Goal: Task Accomplishment & Management: Complete application form

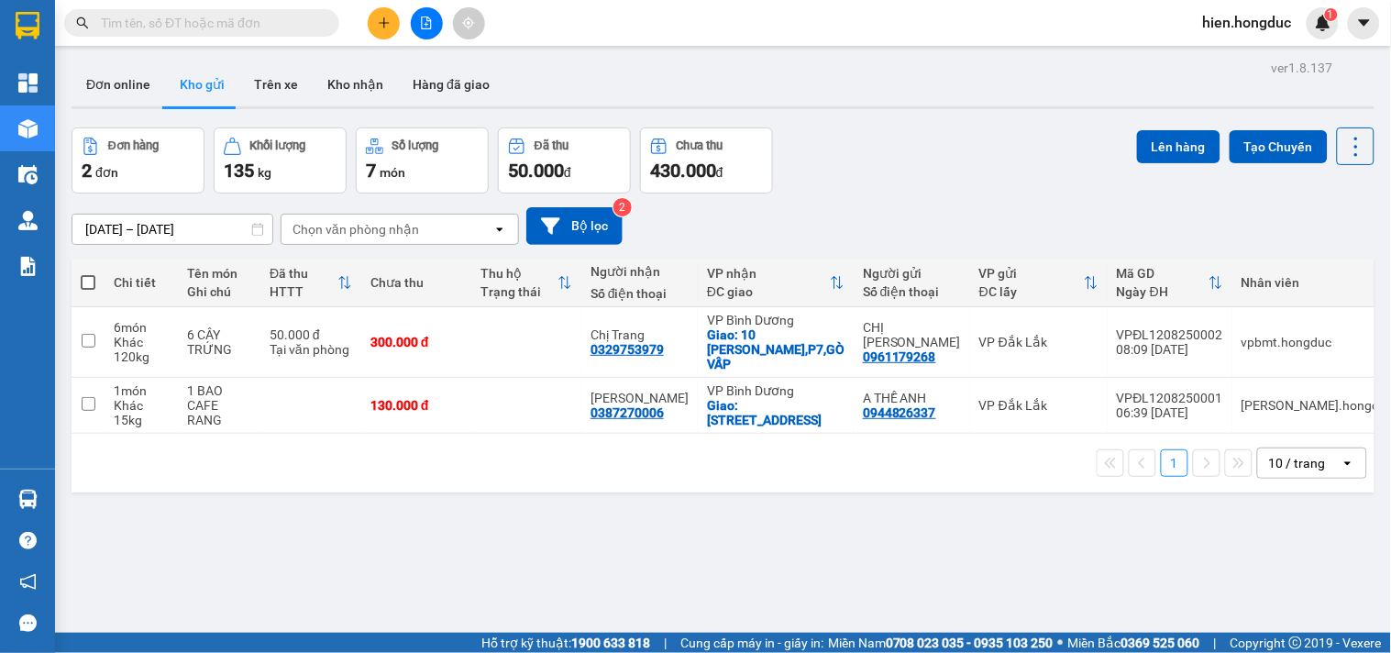
click at [239, 22] on input "text" at bounding box center [209, 23] width 216 height 20
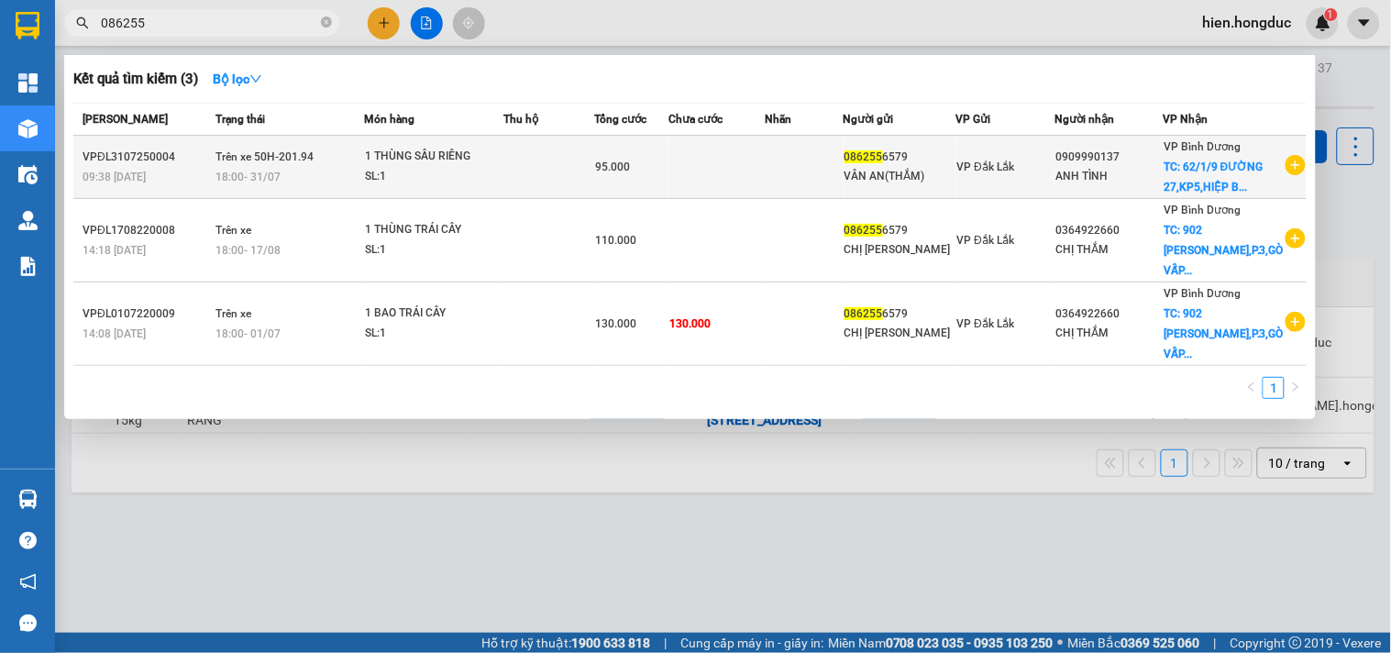
type input "086255"
click at [1297, 175] on icon "plus-circle" at bounding box center [1296, 165] width 20 height 20
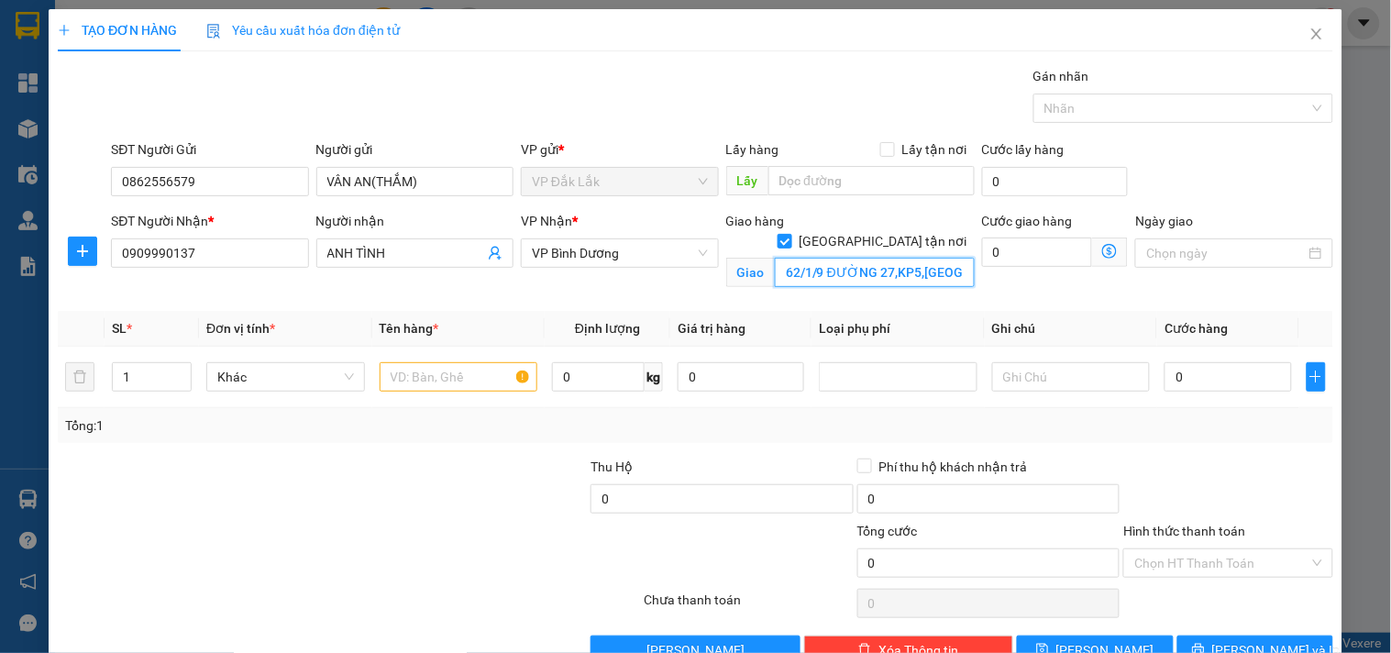
click at [906, 258] on input "62/1/9 ĐƯỜNG 27,KP5,HIỆP BÌNH CHÁNH,THỦ ĐỨC" at bounding box center [875, 272] width 200 height 29
click at [930, 258] on input "62/1/9 ĐƯỜNG 27,KP5,HIỆP BÌNH CHÁNH,THỦ ĐỨC" at bounding box center [875, 272] width 200 height 29
click at [988, 242] on input "0" at bounding box center [1037, 251] width 111 height 29
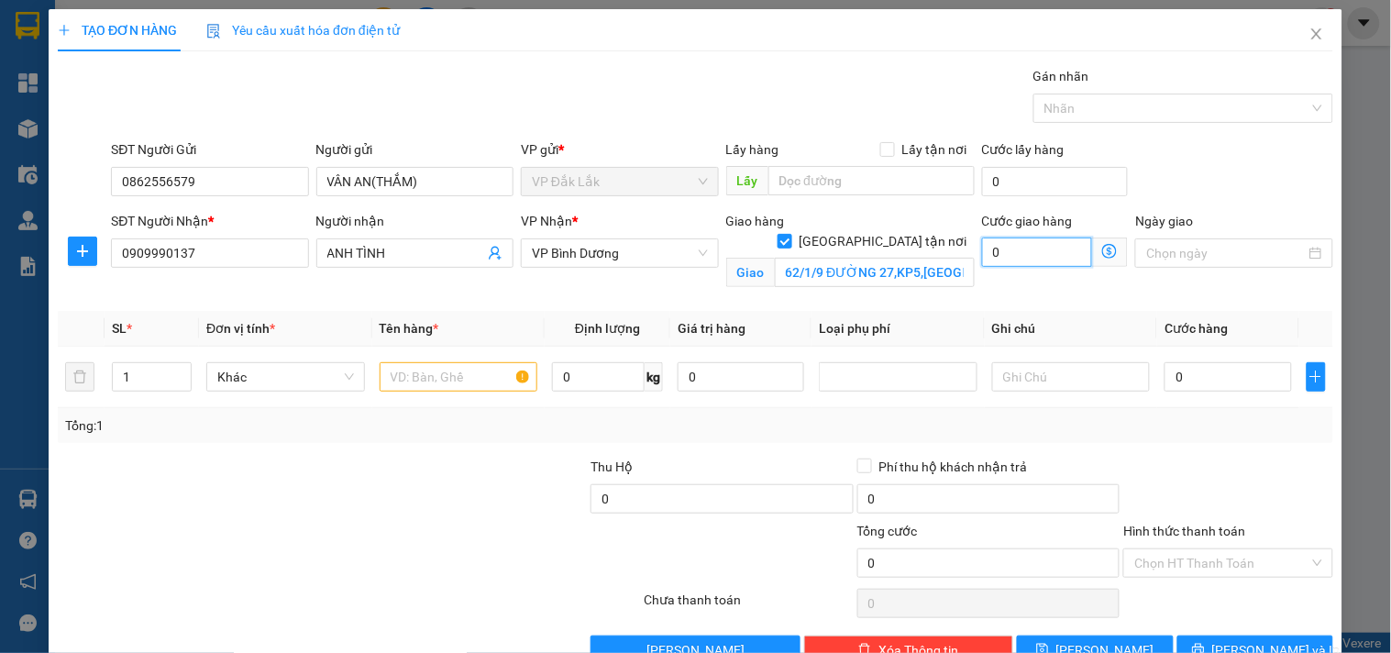
type input "6"
type input "60"
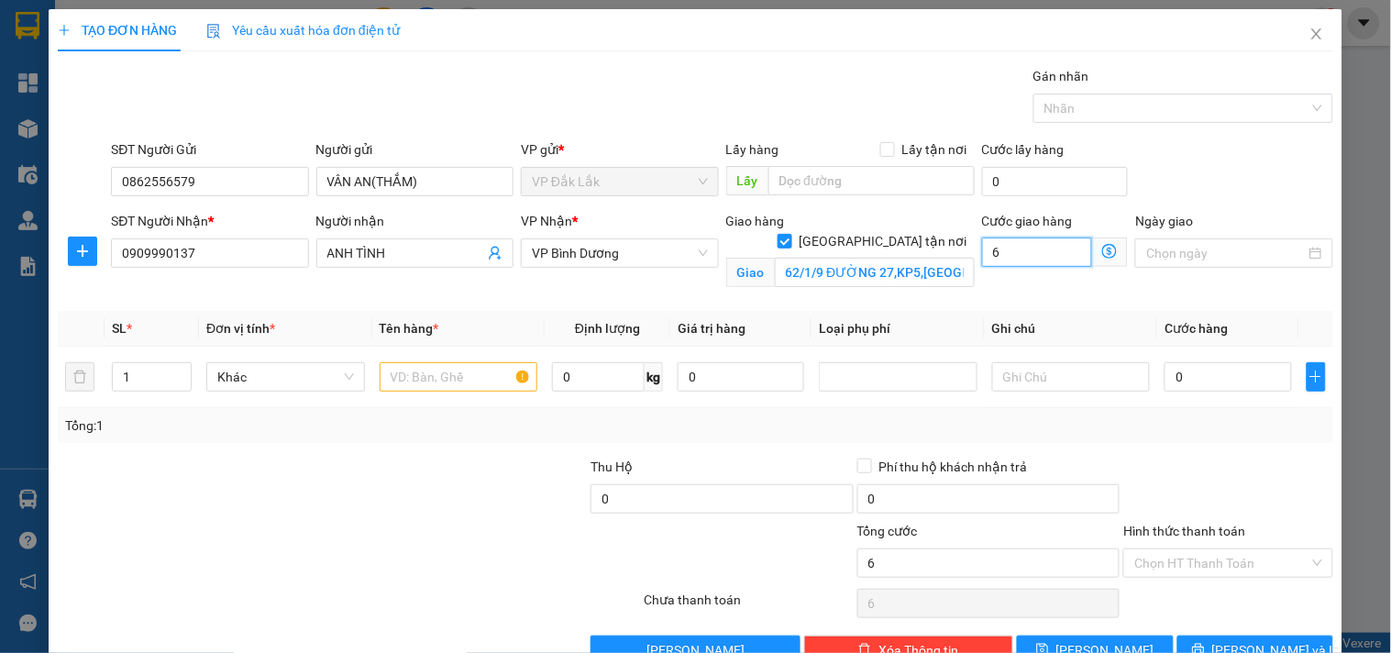
type input "60"
type input "600"
type input "6.000"
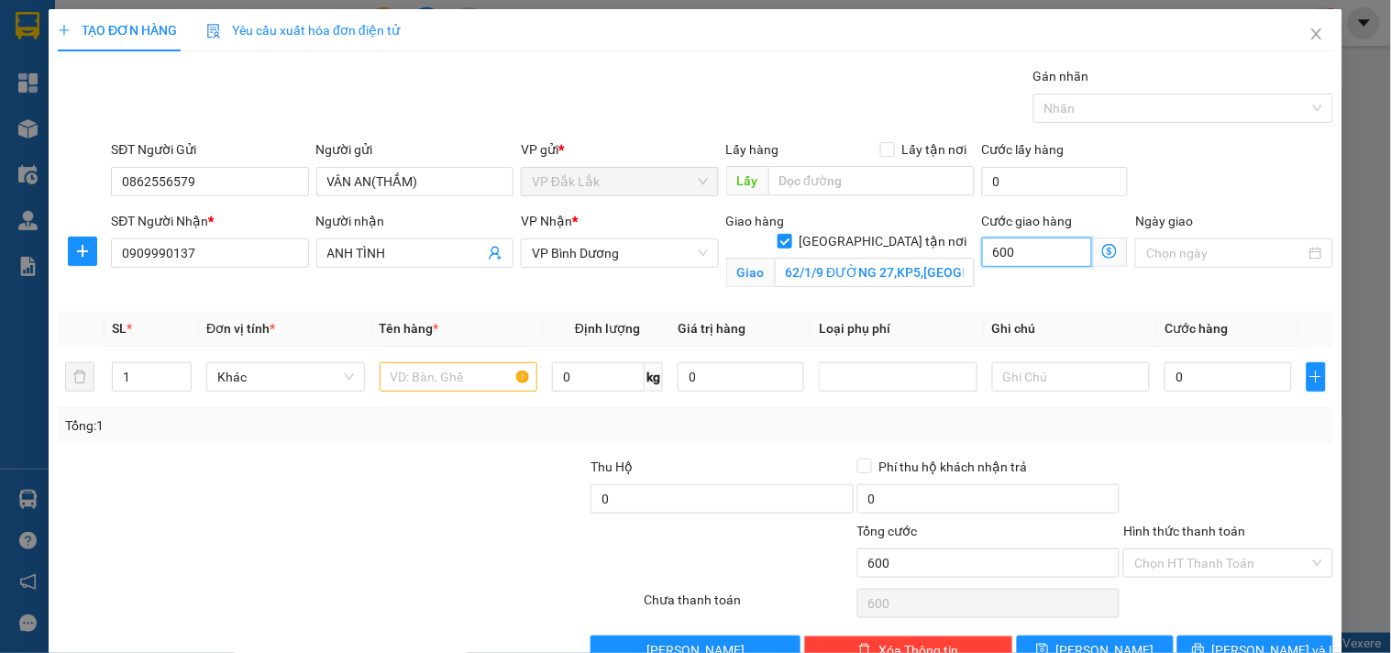
type input "6.000"
type input "60.000"
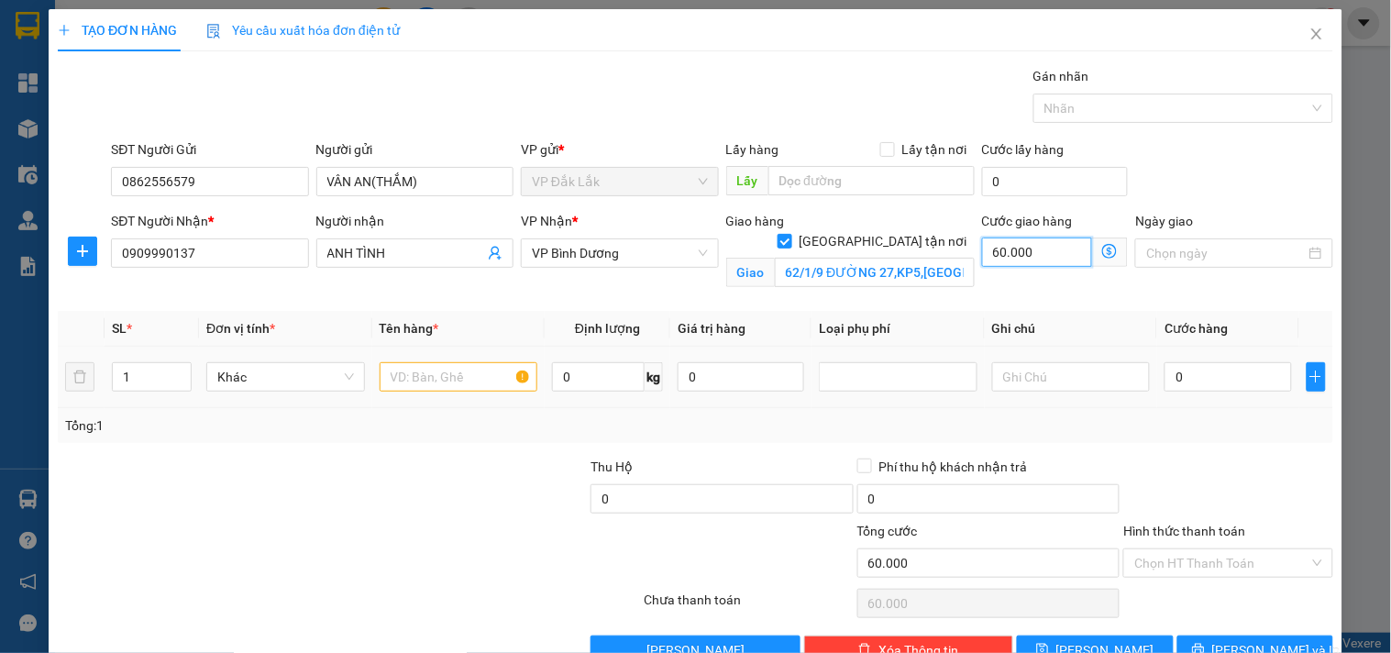
type input "60.000"
click at [407, 381] on input "text" at bounding box center [459, 376] width 159 height 29
type input "1 BAO SẦU RIÊNG"
click at [603, 378] on input "0" at bounding box center [598, 376] width 93 height 29
type input "15"
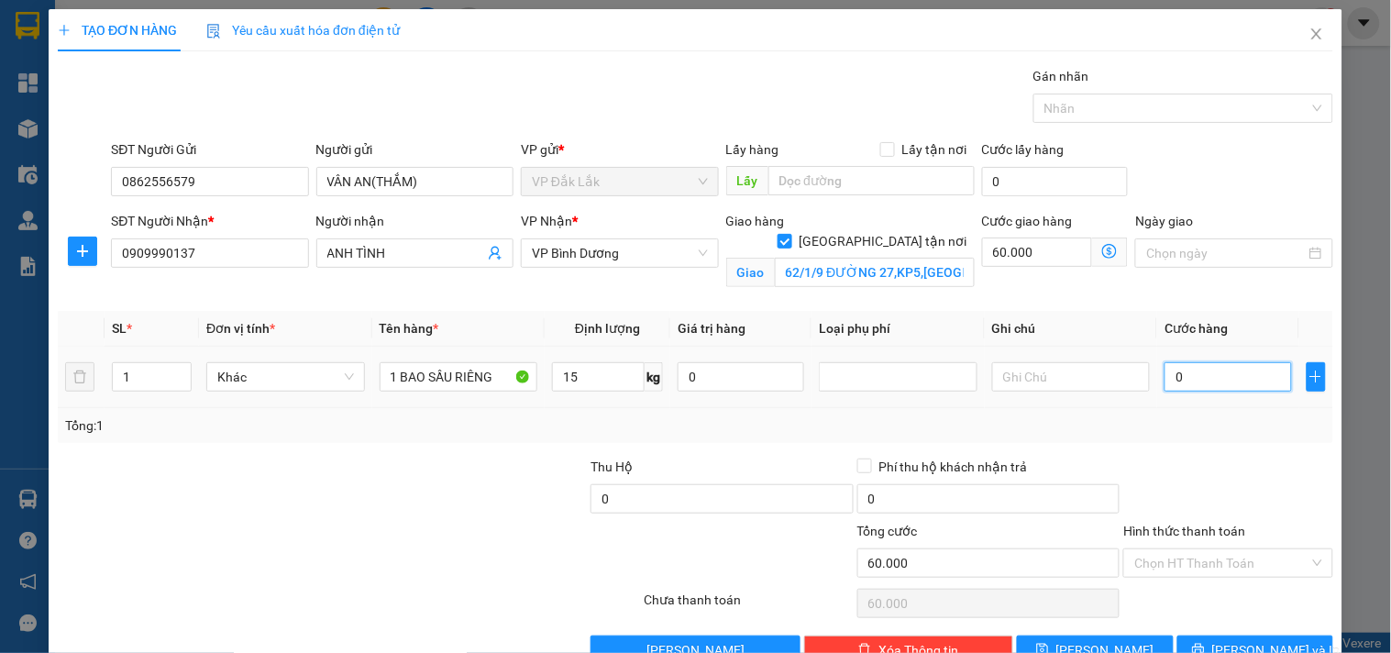
click at [1218, 387] on input "0" at bounding box center [1228, 376] width 127 height 29
type input "4"
type input "60.004"
type input "40"
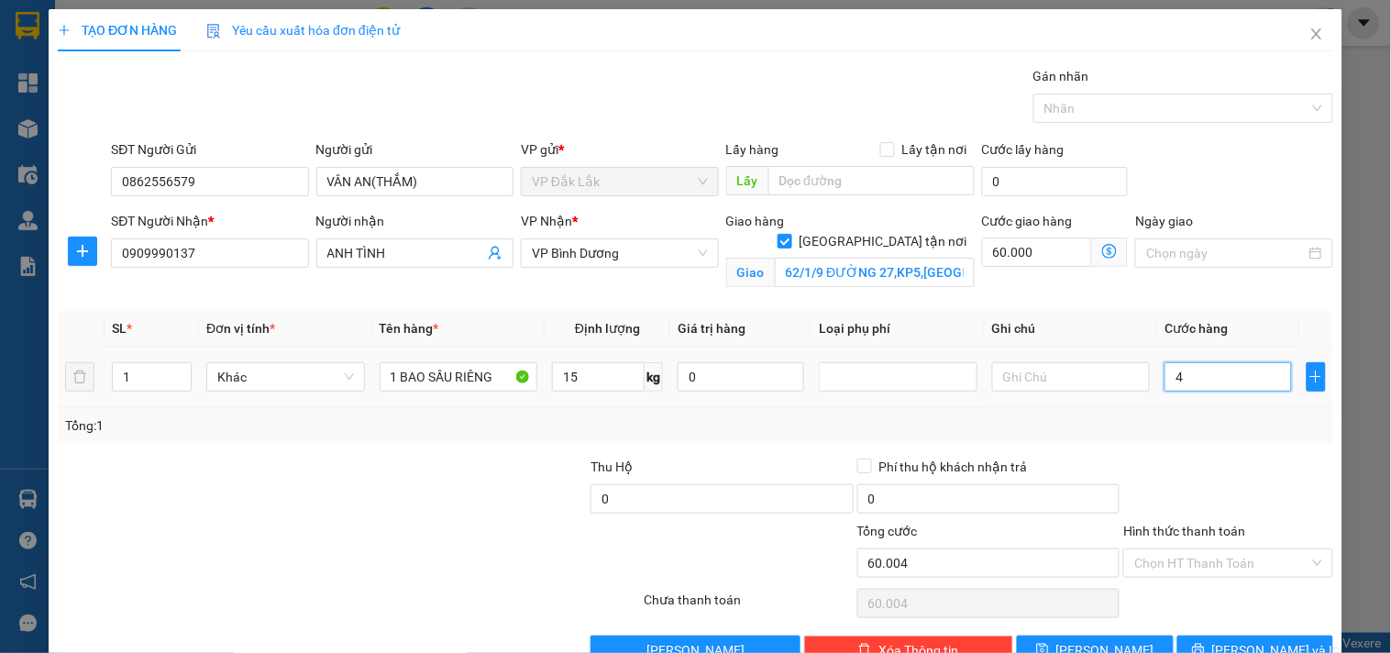
type input "60.040"
type input "400"
type input "60.400"
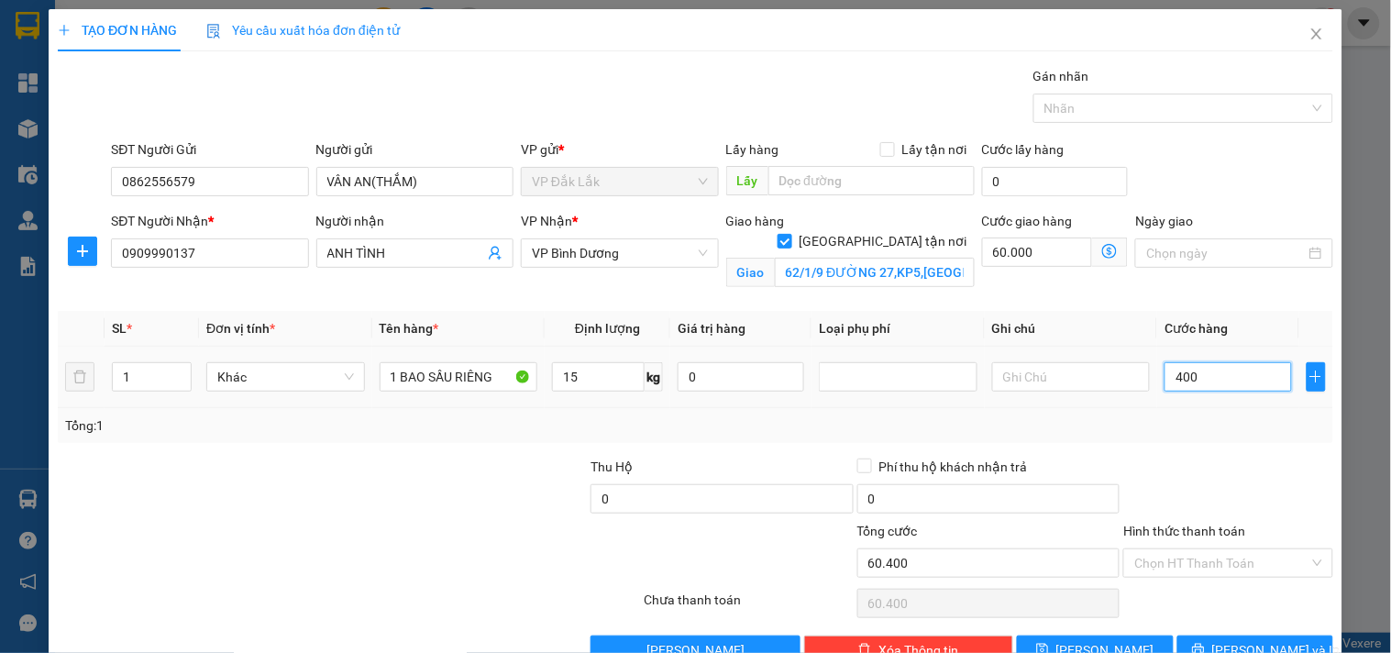
type input "4.000"
type input "64.000"
type input "40.000"
type input "100.000"
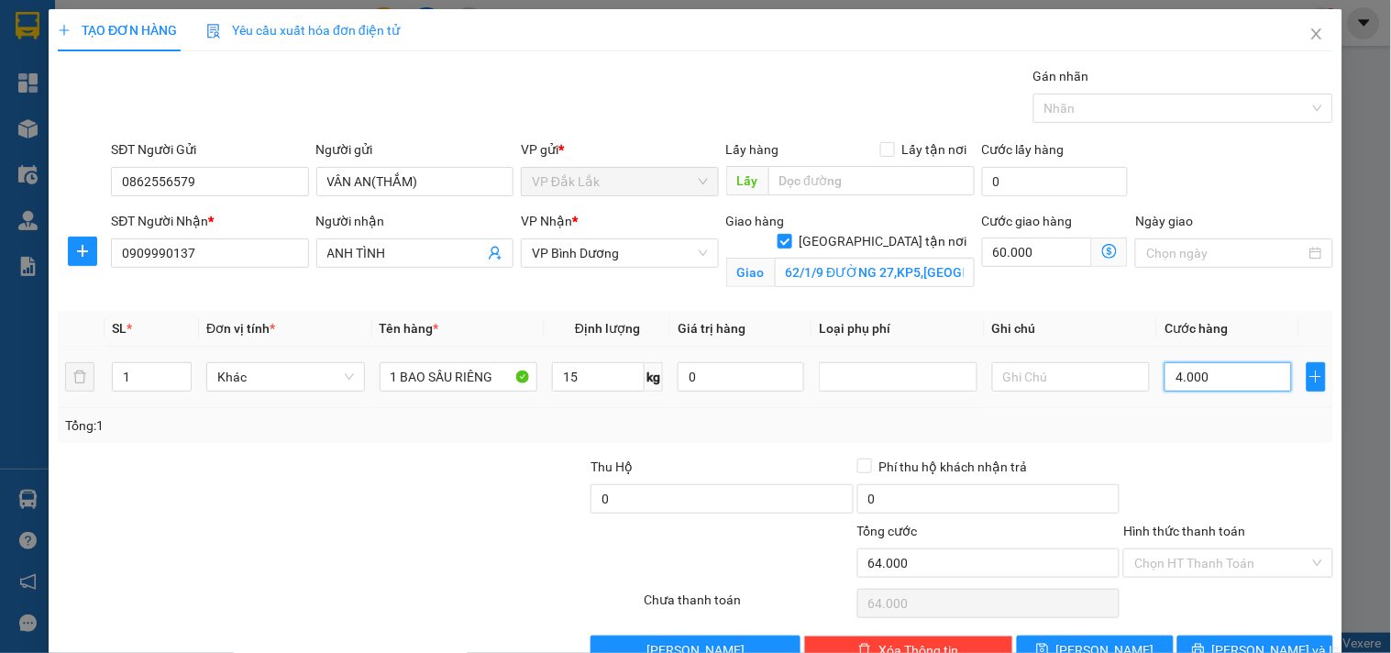
type input "100.000"
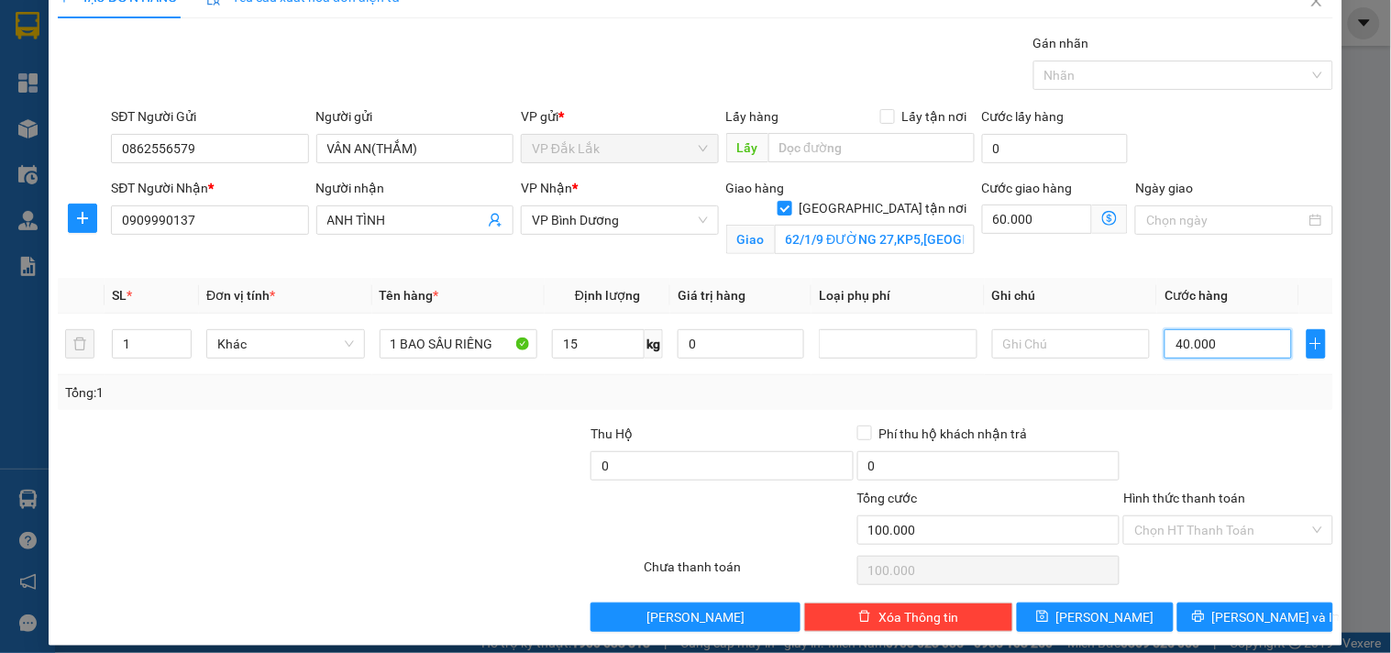
scroll to position [48, 0]
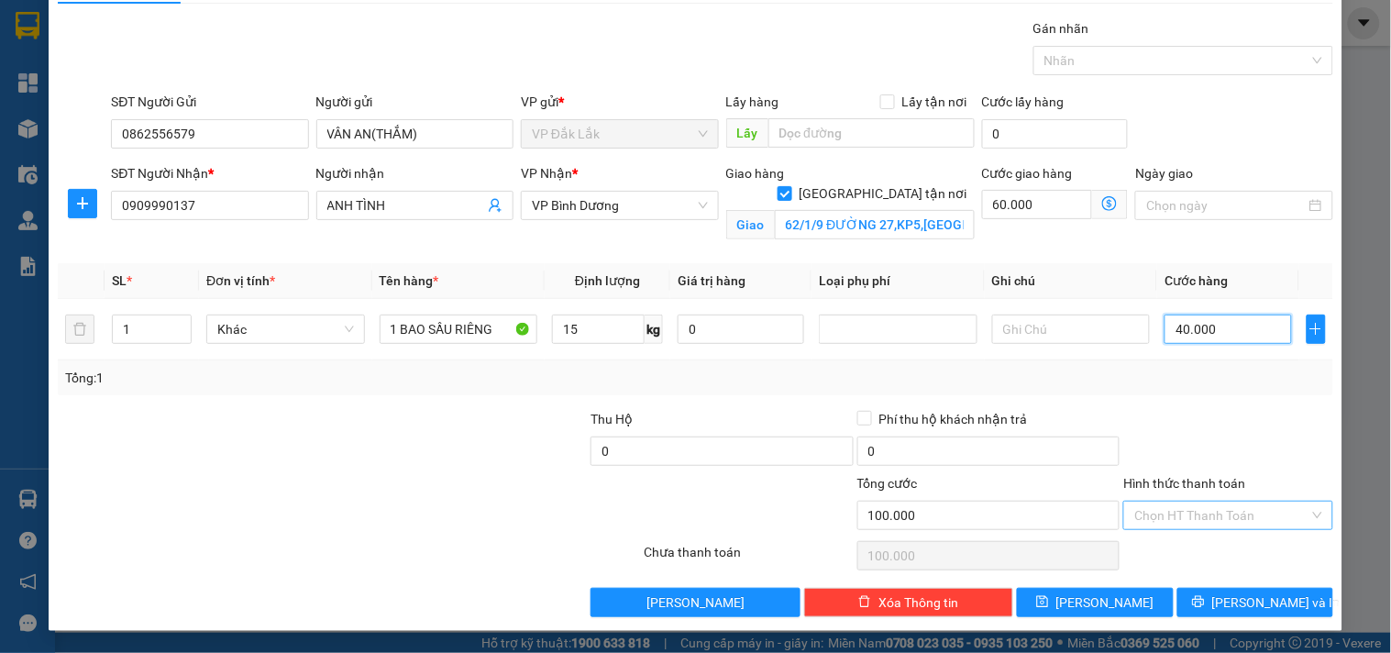
type input "40.000"
click at [1190, 512] on input "Hình thức thanh toán" at bounding box center [1221, 516] width 174 height 28
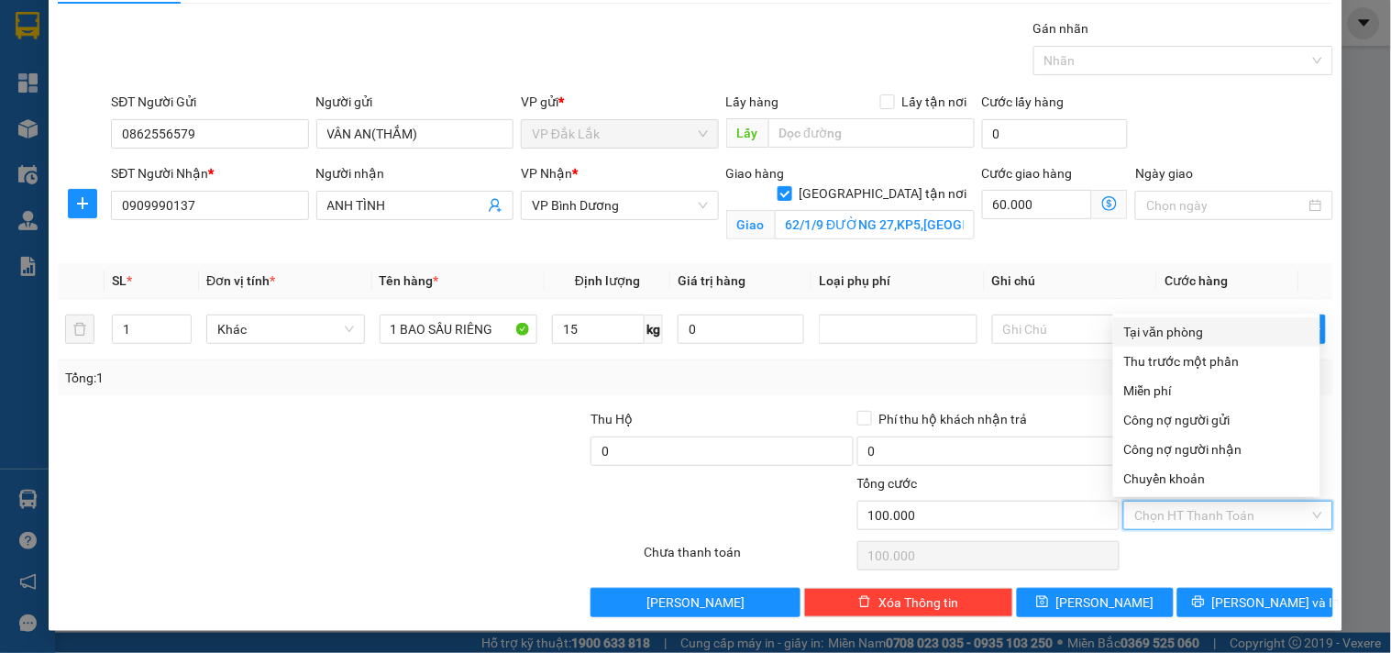
drag, startPoint x: 1187, startPoint y: 327, endPoint x: 1231, endPoint y: 394, distance: 79.6
click at [1194, 337] on div "Tại văn phòng" at bounding box center [1216, 332] width 185 height 20
type input "0"
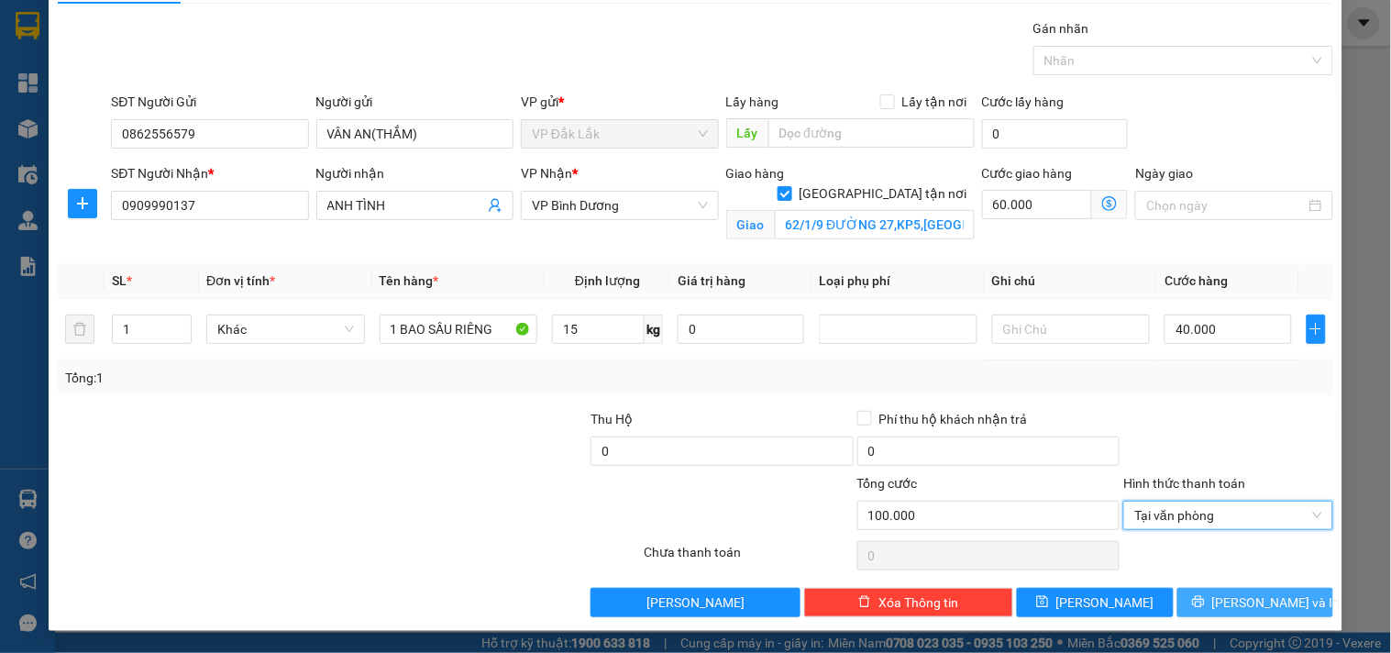
click at [1226, 609] on span "Lưu và In" at bounding box center [1276, 602] width 128 height 20
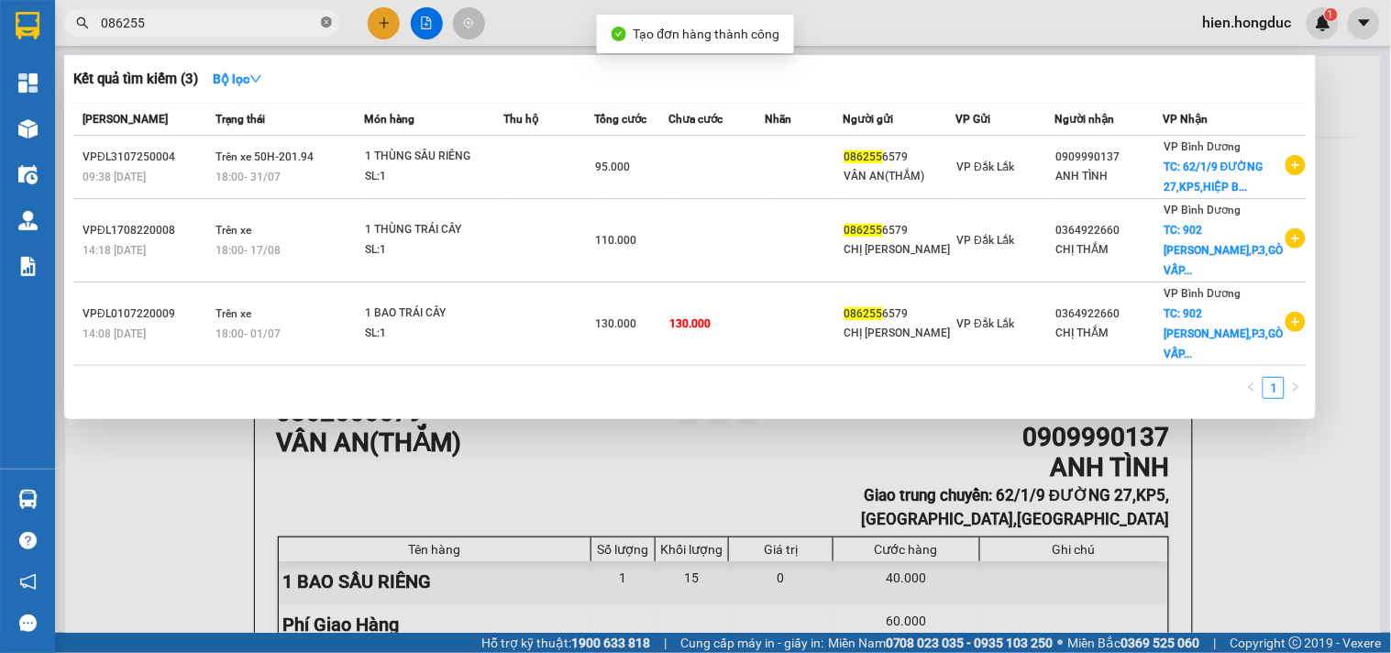
click at [330, 22] on icon "close-circle" at bounding box center [326, 22] width 11 height 11
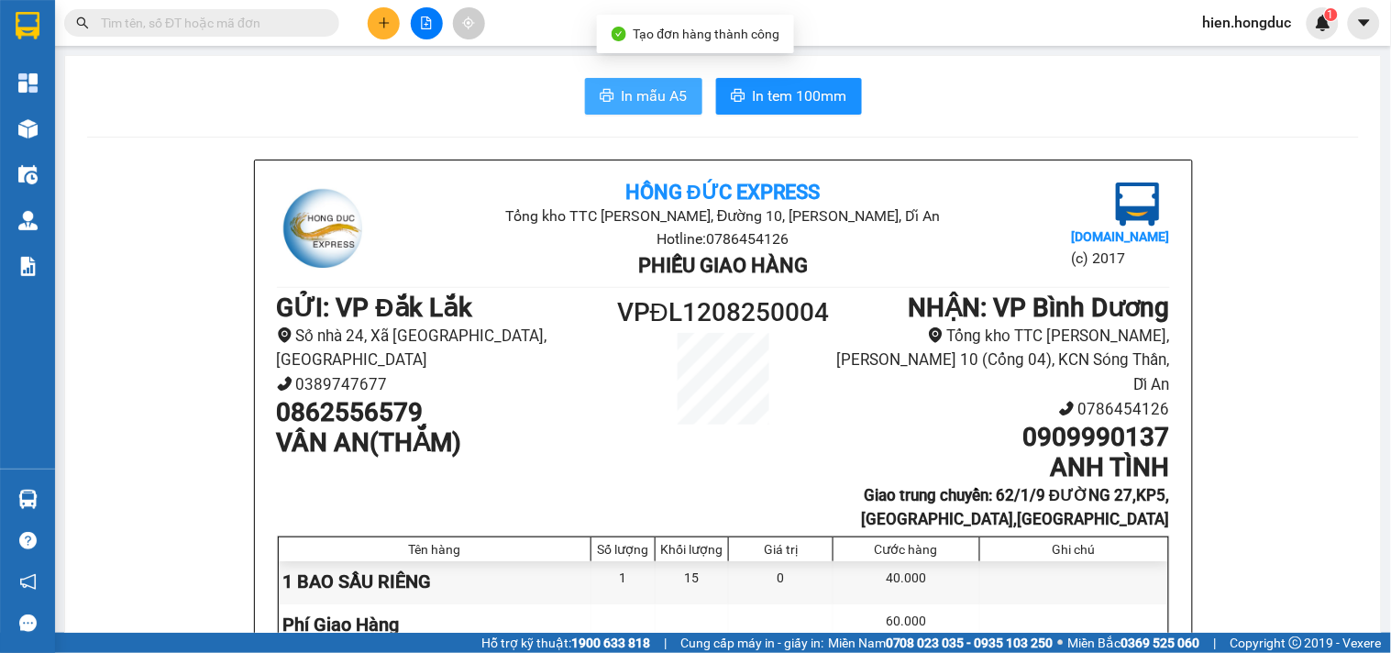
click at [664, 93] on span "In mẫu A5" at bounding box center [655, 95] width 66 height 23
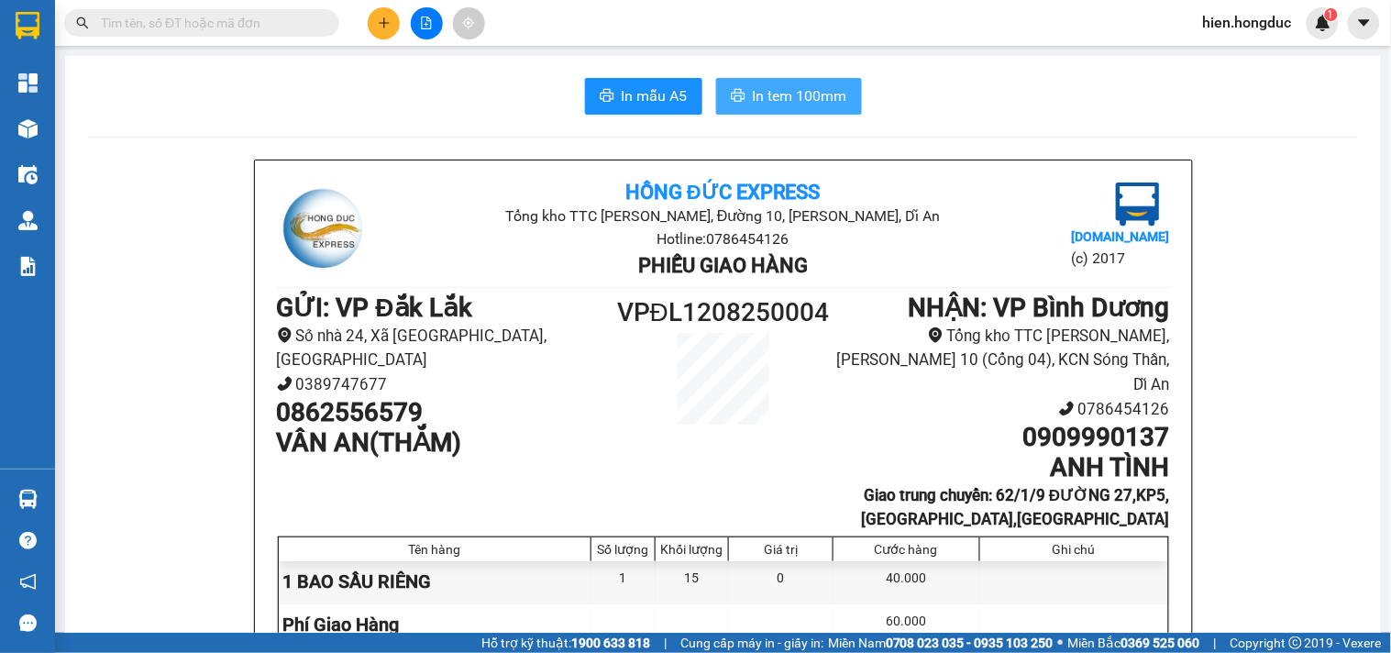
click at [753, 87] on span "In tem 100mm" at bounding box center [800, 95] width 94 height 23
click at [628, 95] on span "In mẫu A5" at bounding box center [655, 95] width 66 height 23
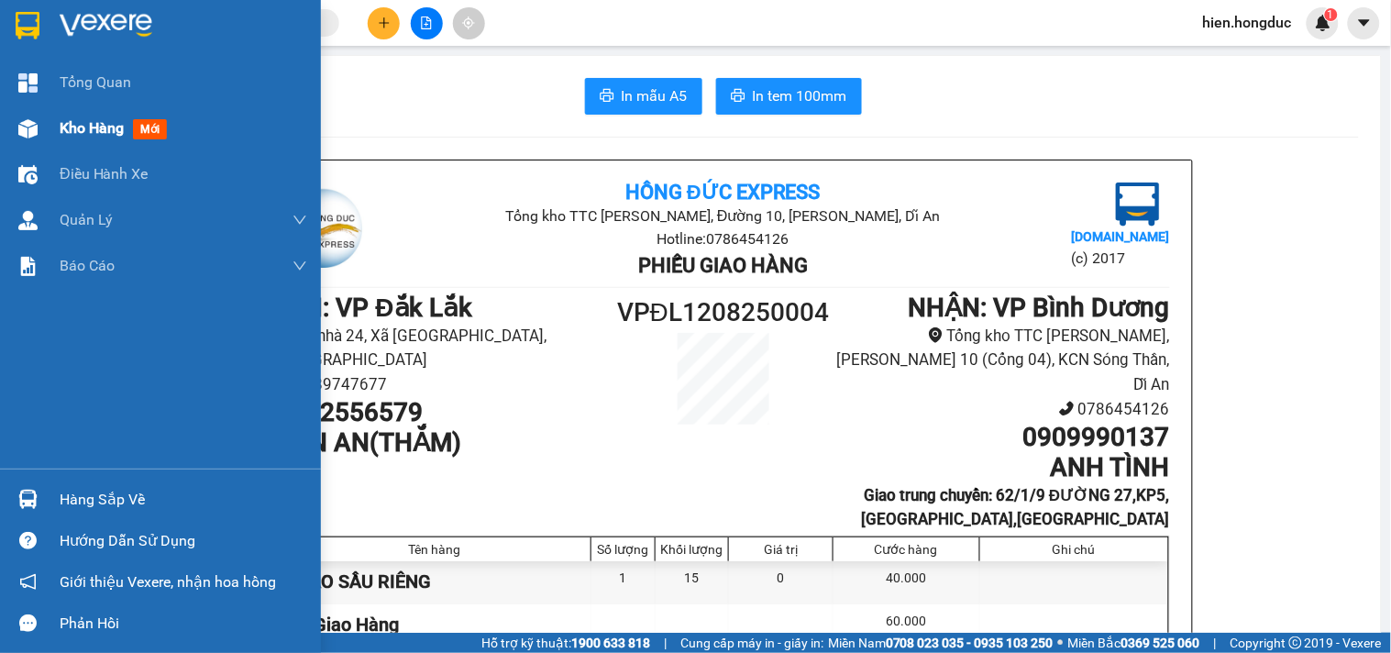
click at [65, 137] on span "Kho hàng" at bounding box center [92, 127] width 64 height 17
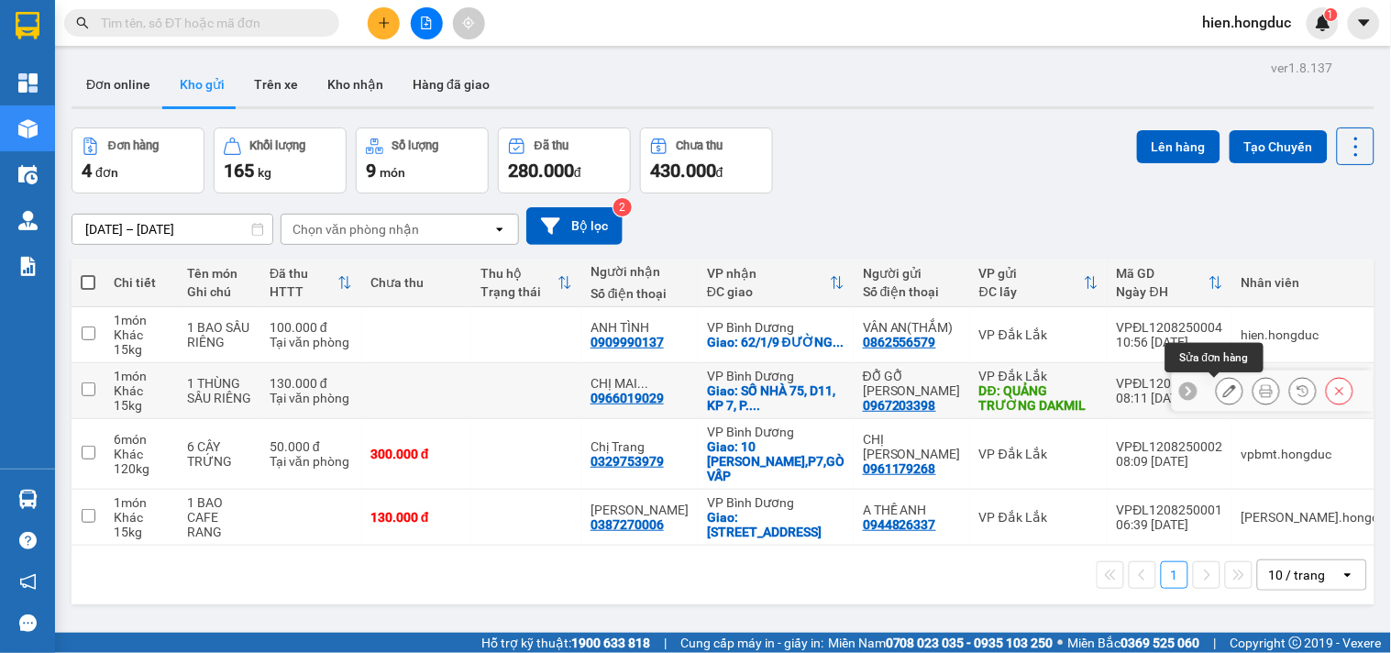
click at [1223, 388] on icon at bounding box center [1229, 390] width 13 height 13
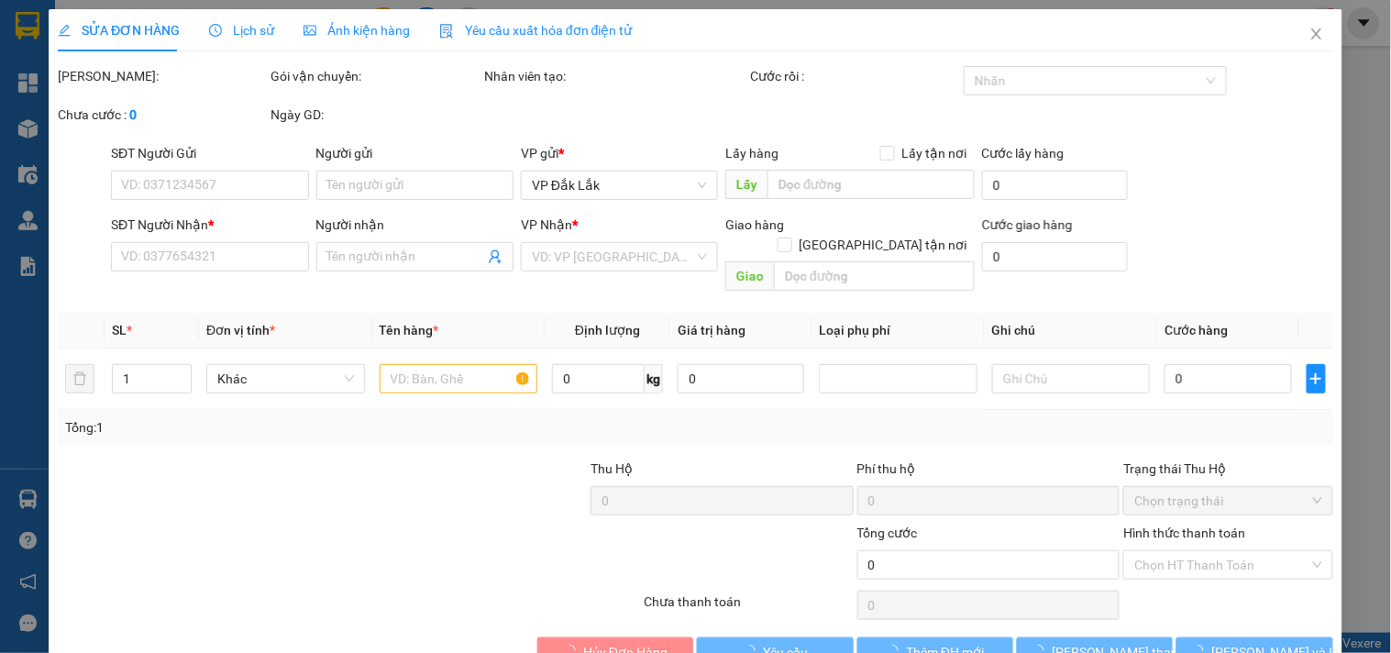
type input "0967203398"
type input "ĐỖ GỖ [PERSON_NAME]"
type input "QUẢNG TRƯỜNG DAKMIL"
type input "0966019029"
type input "CHỊ MAI PHÙNG"
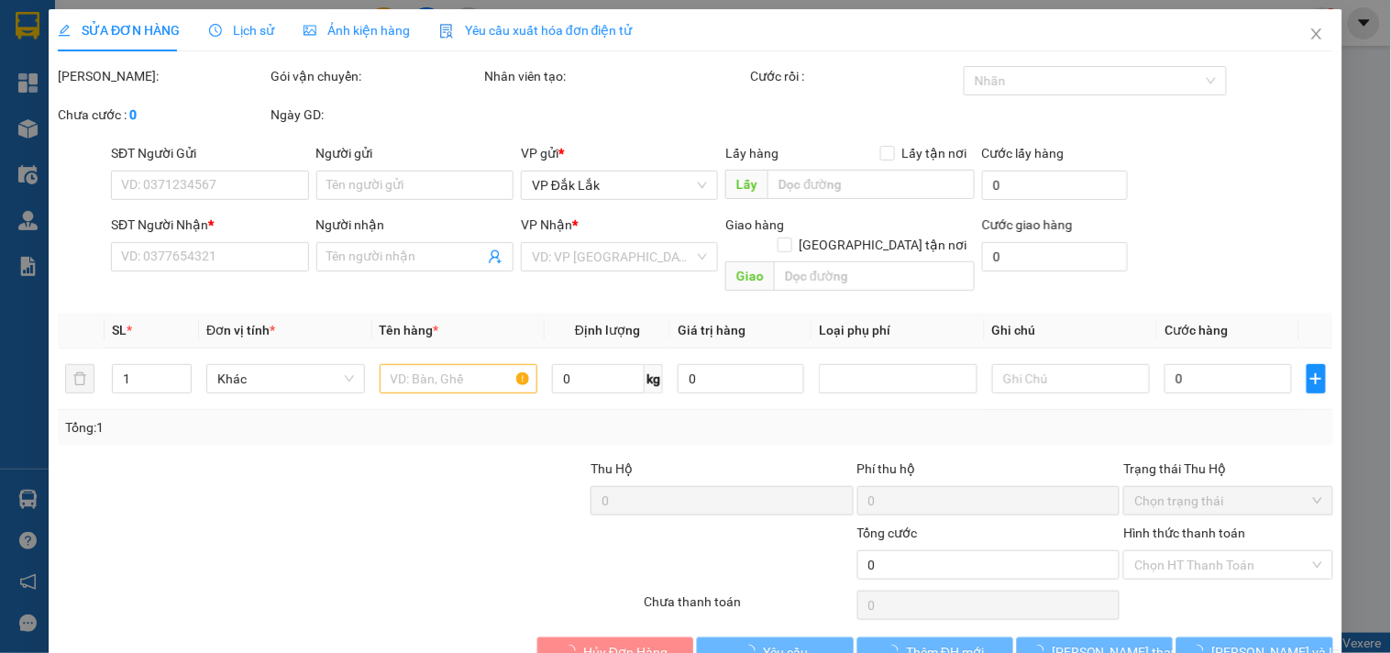
checkbox input "true"
type input "SỐ NHÀ 75, D11, KP 7, P. THỐNG NHẤT, BIÊN HÒA"
type input "130.000"
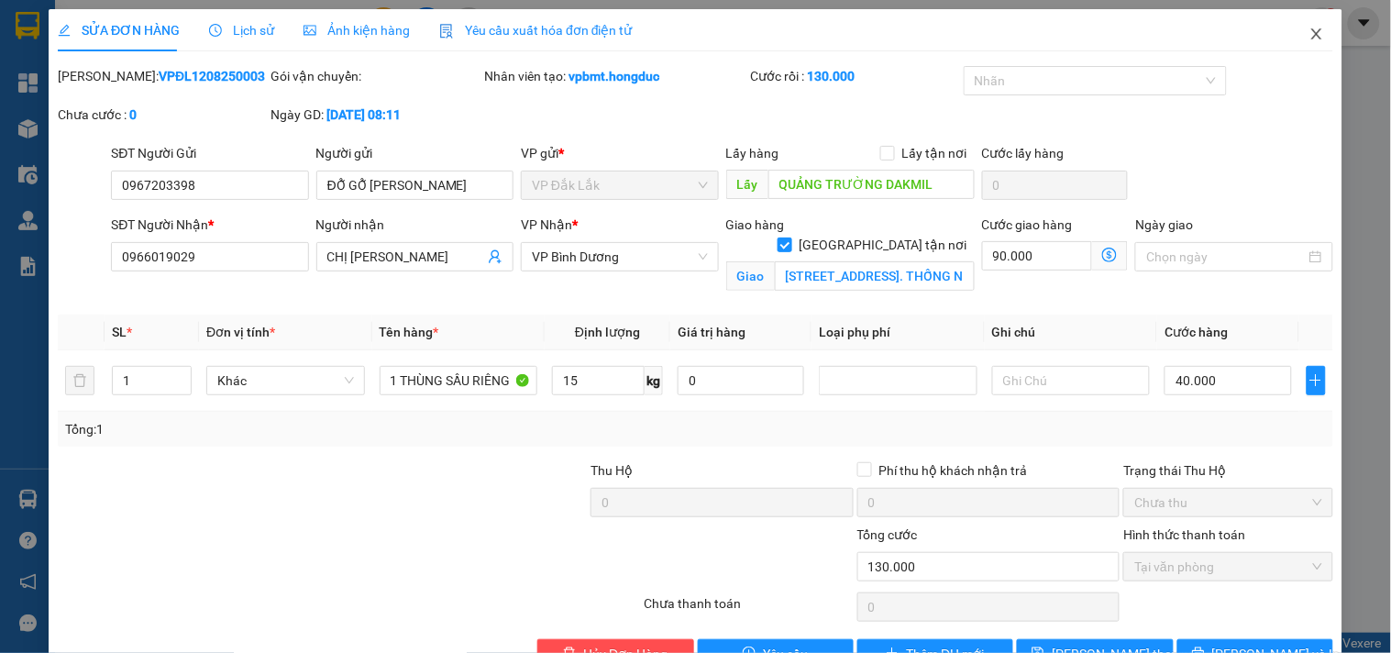
click at [1309, 40] on icon "close" at bounding box center [1316, 34] width 15 height 15
